Goal: Transaction & Acquisition: Purchase product/service

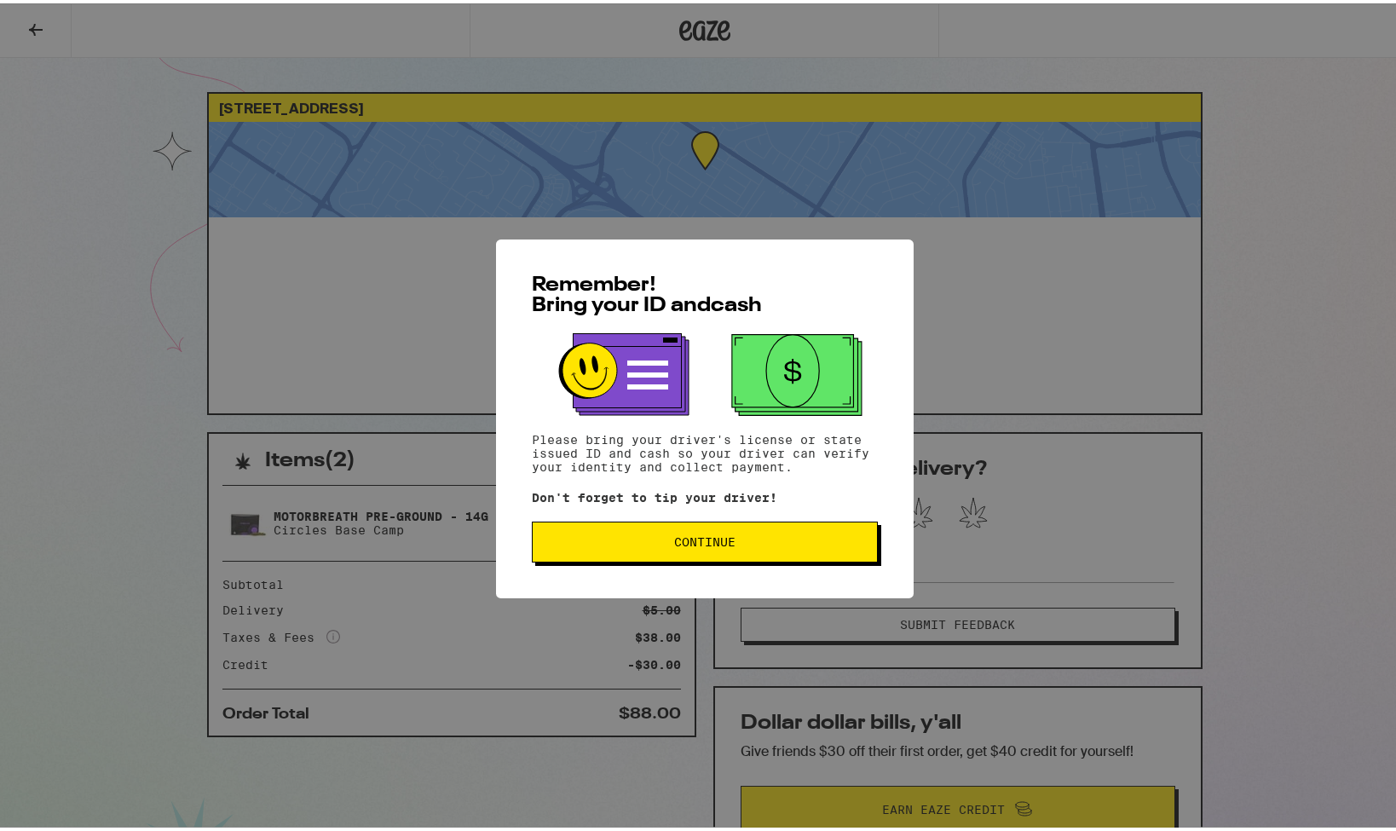
click at [590, 531] on button "Continue" at bounding box center [705, 538] width 346 height 41
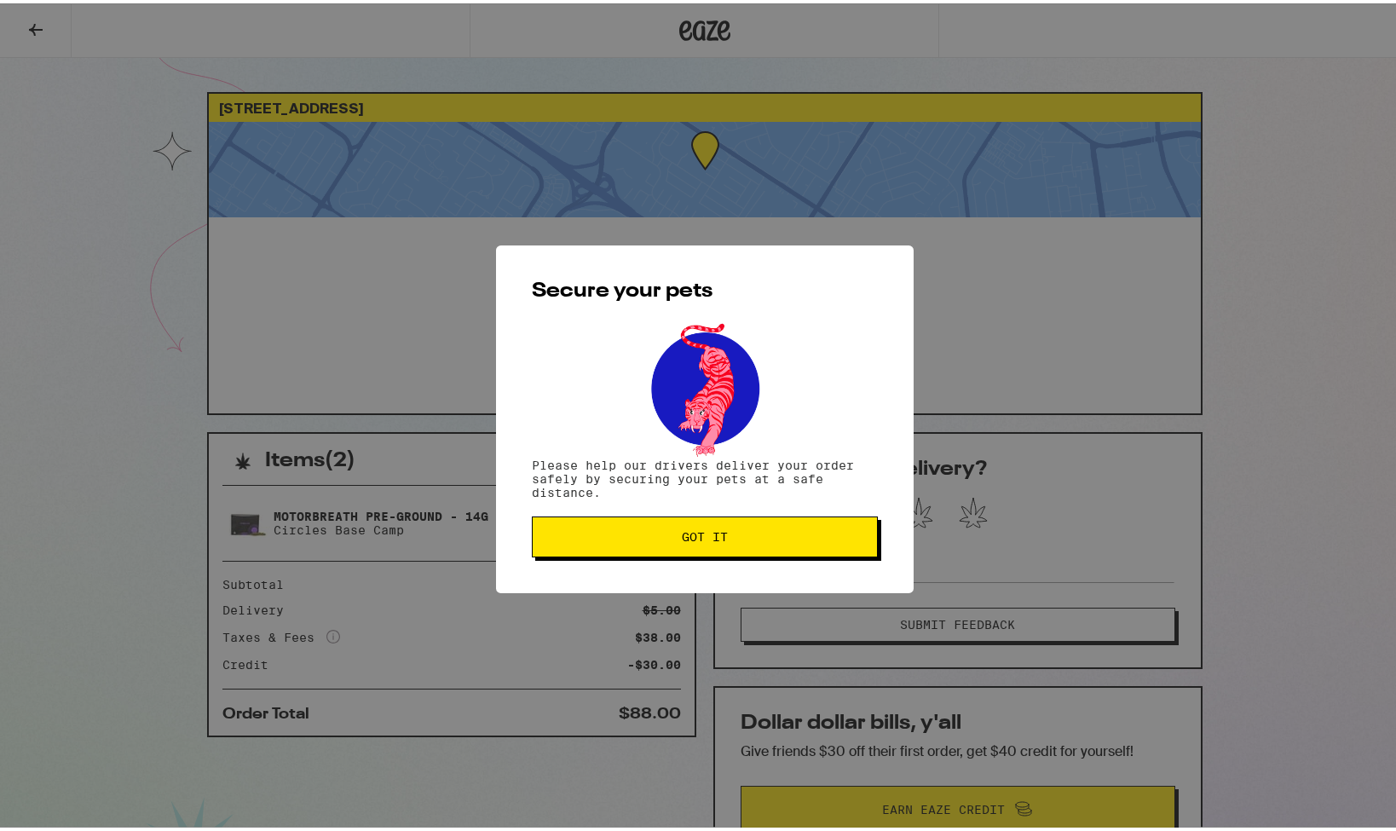
click at [590, 531] on span "Got it" at bounding box center [704, 534] width 317 height 12
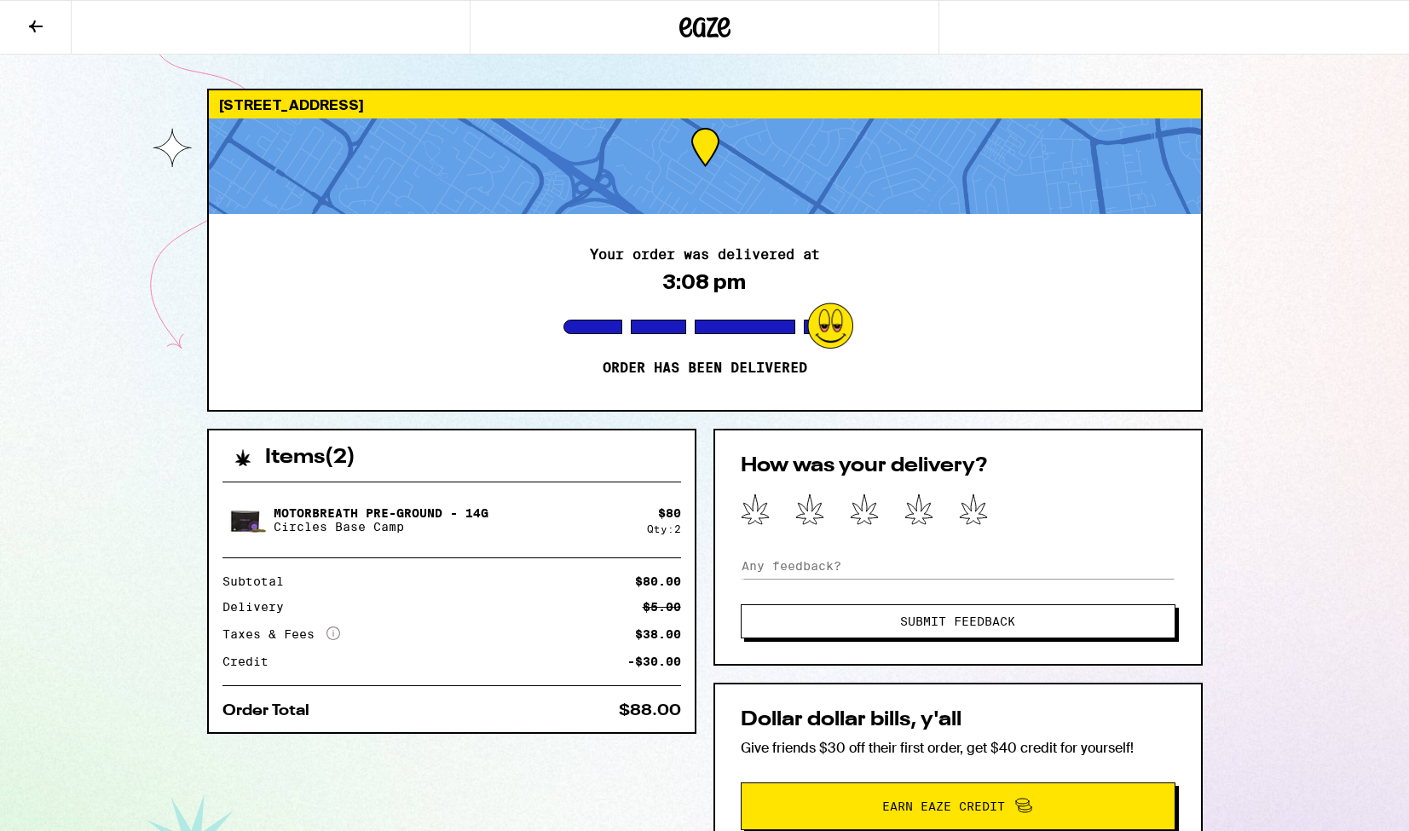
click at [710, 25] on icon at bounding box center [704, 27] width 51 height 31
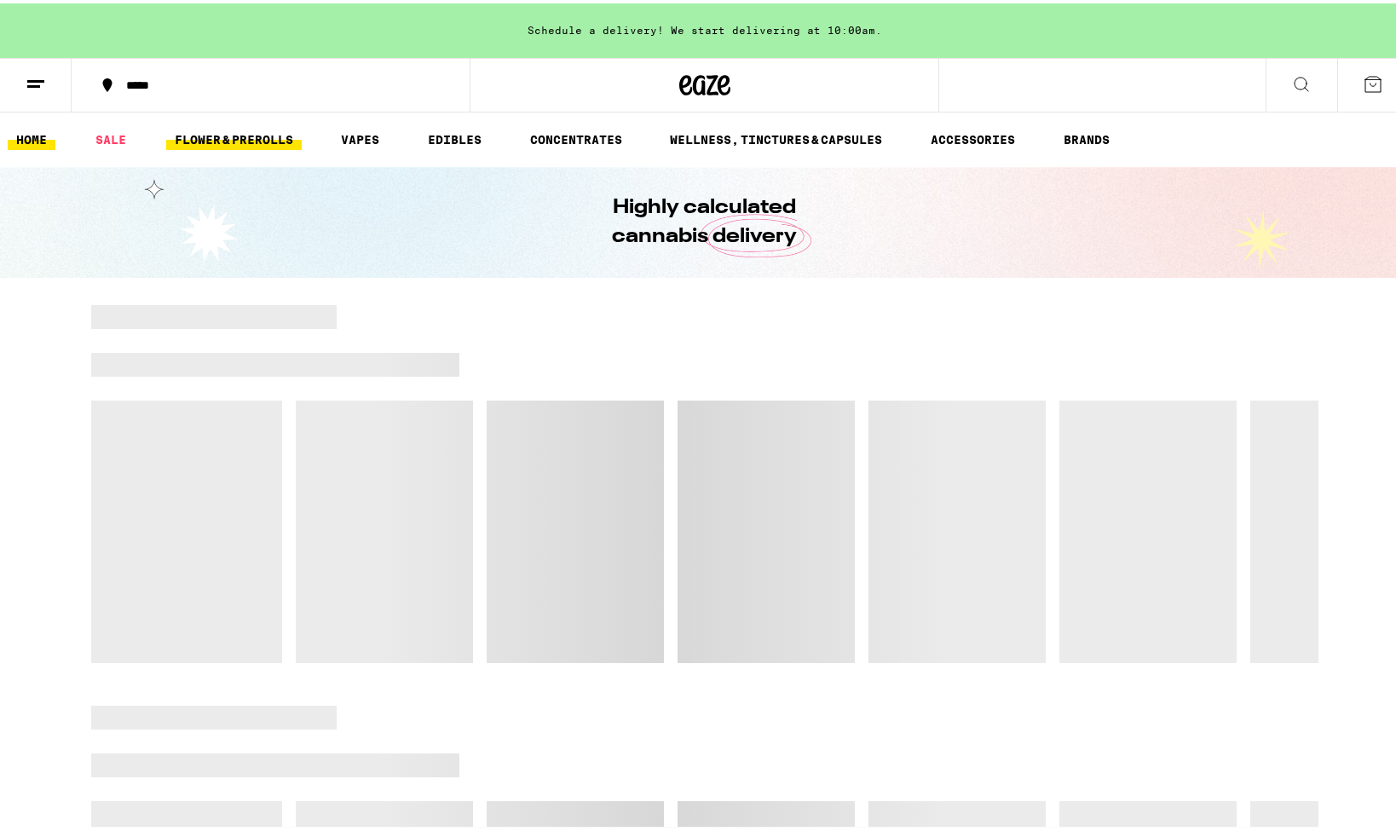
click at [237, 140] on link "FLOWER & PREROLLS" at bounding box center [234, 136] width 136 height 20
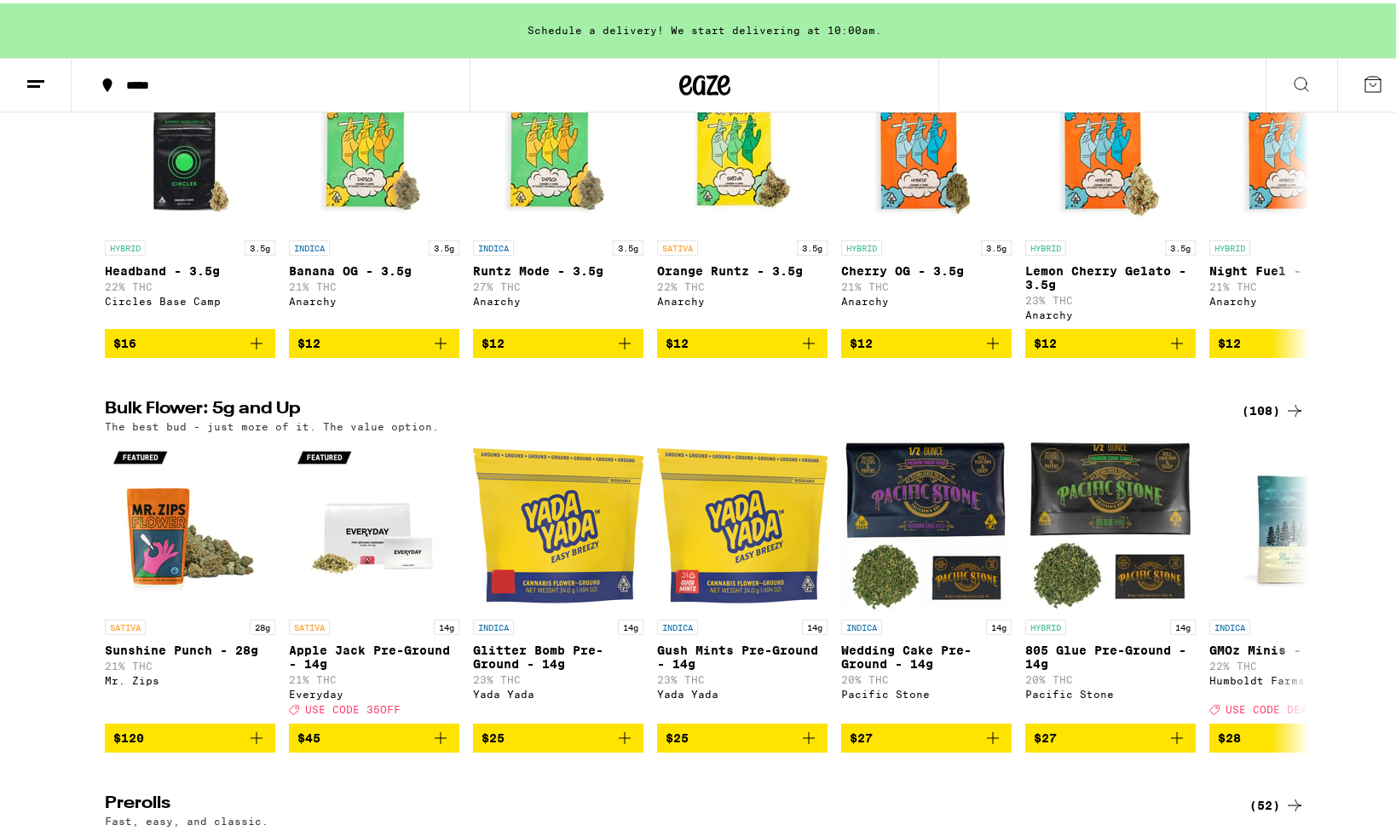
scroll to position [307, 0]
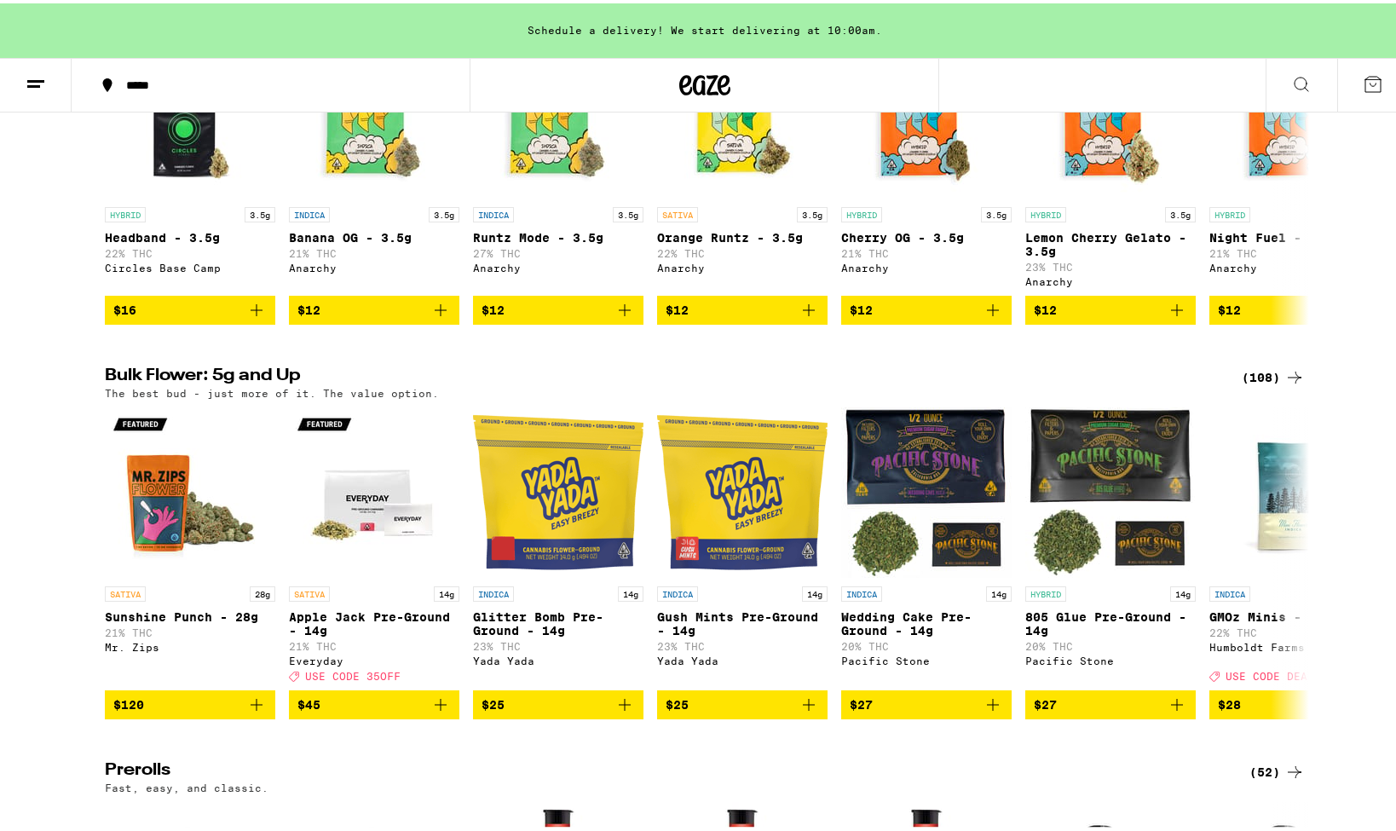
click at [1260, 380] on div "(108)" at bounding box center [1273, 374] width 63 height 20
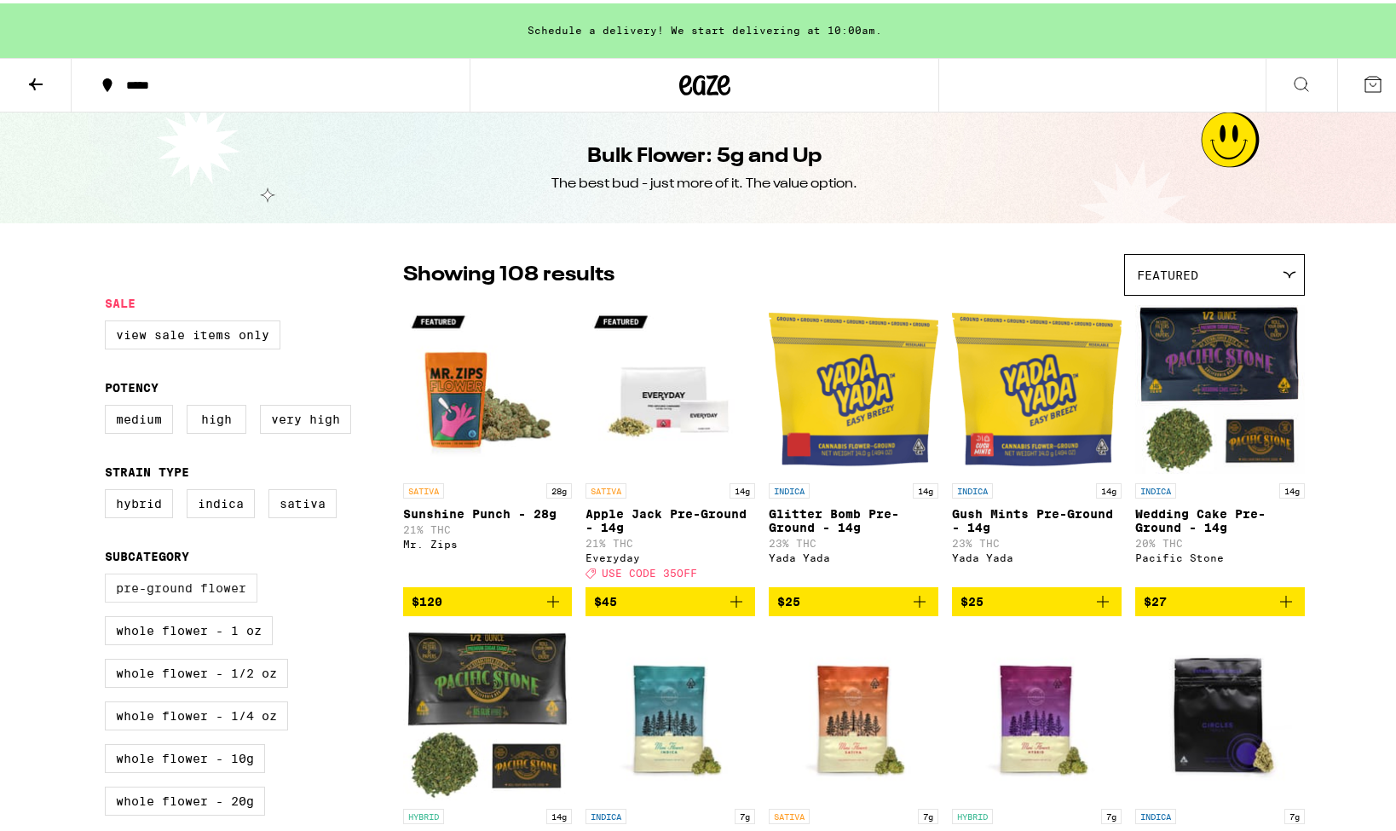
click at [178, 599] on label "Pre-ground Flower" at bounding box center [181, 584] width 153 height 29
click at [109, 574] on input "Pre-ground Flower" at bounding box center [108, 573] width 1 height 1
checkbox input "true"
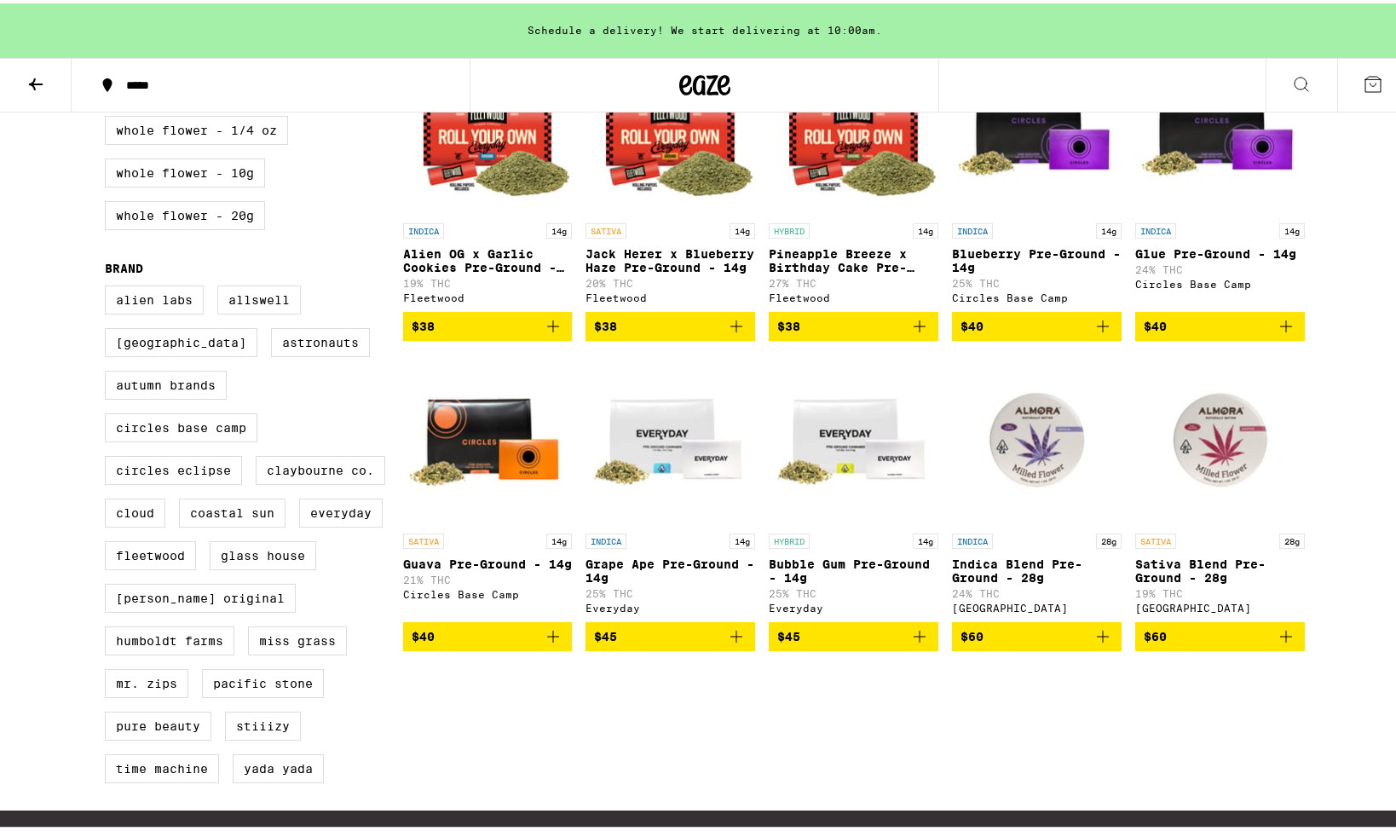
scroll to position [882, 0]
